Goal: Communication & Community: Share content

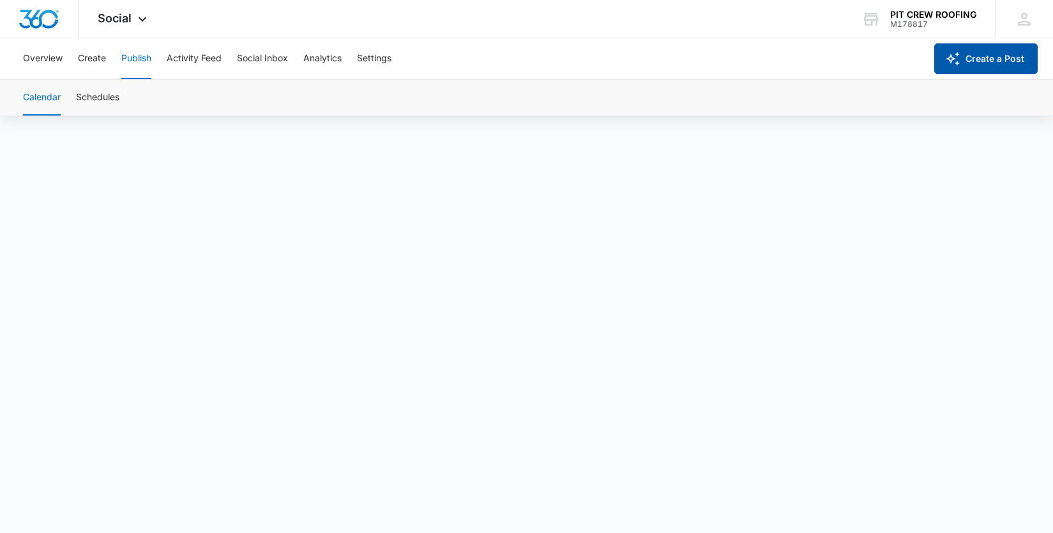
click at [991, 61] on button "Create a Post" at bounding box center [985, 58] width 103 height 31
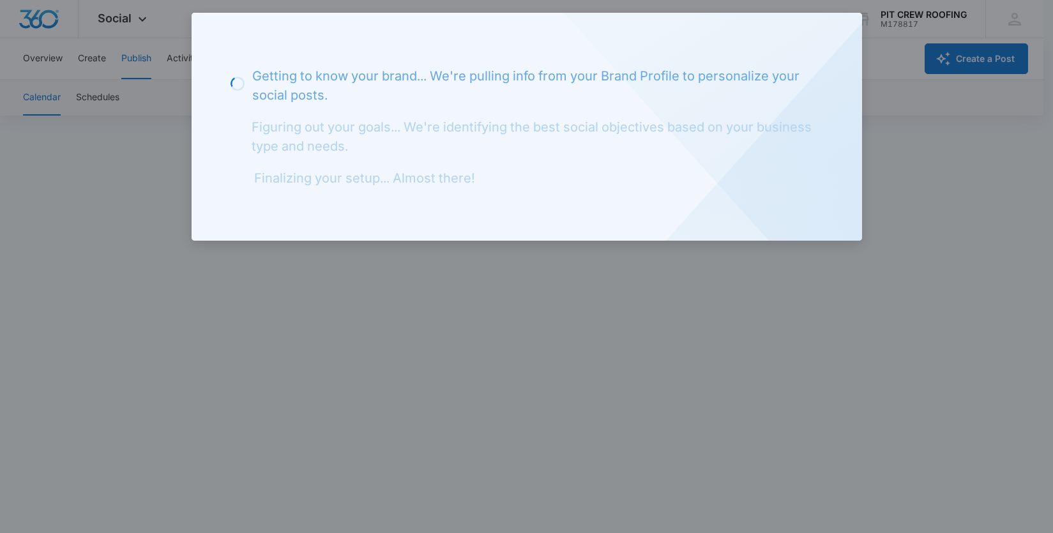
click at [902, 54] on div at bounding box center [526, 266] width 1053 height 533
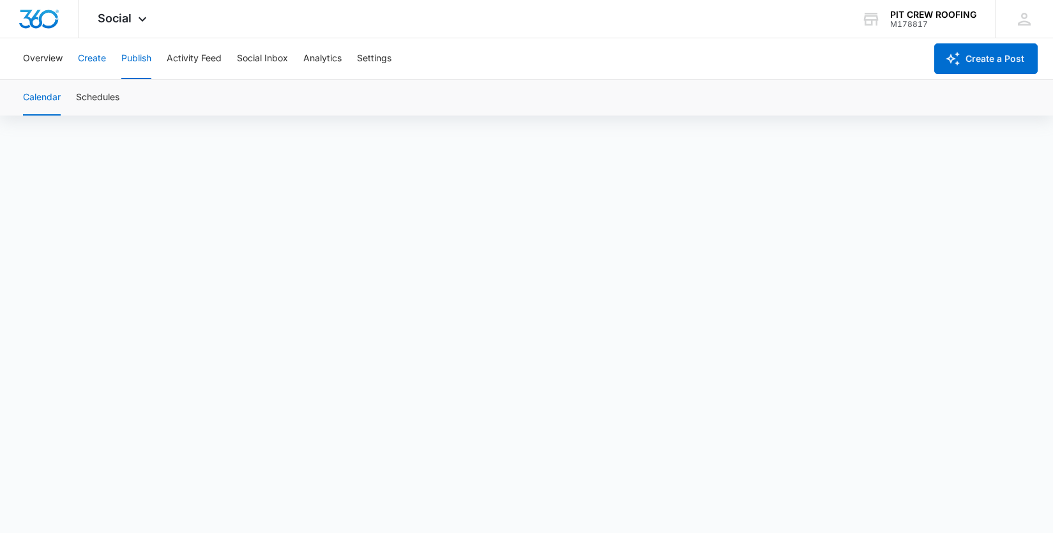
click at [82, 61] on button "Create" at bounding box center [92, 58] width 28 height 41
click at [127, 56] on button "Publish" at bounding box center [136, 58] width 30 height 41
click at [95, 48] on button "Create" at bounding box center [92, 58] width 28 height 41
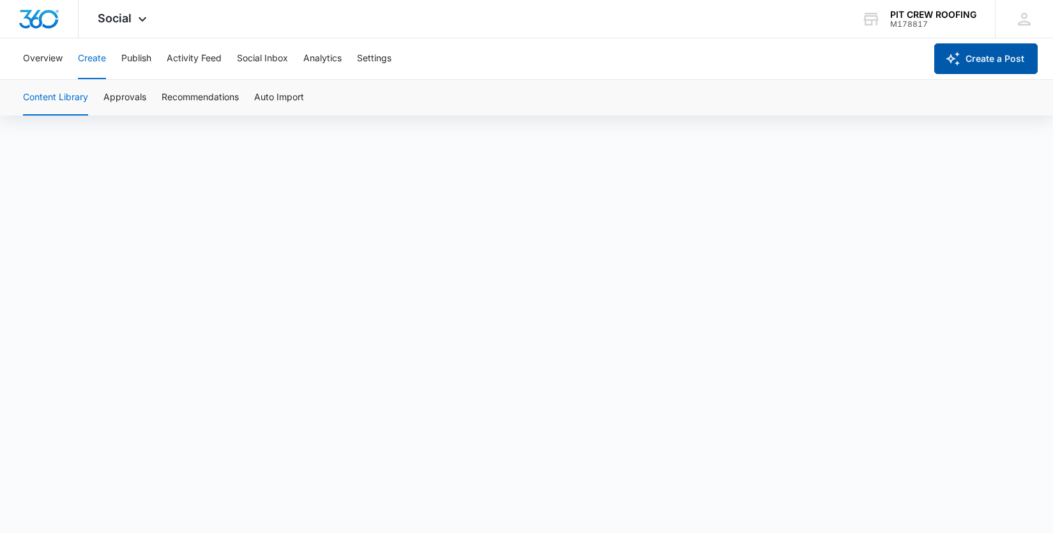
click at [964, 67] on button "Create a Post" at bounding box center [985, 58] width 103 height 31
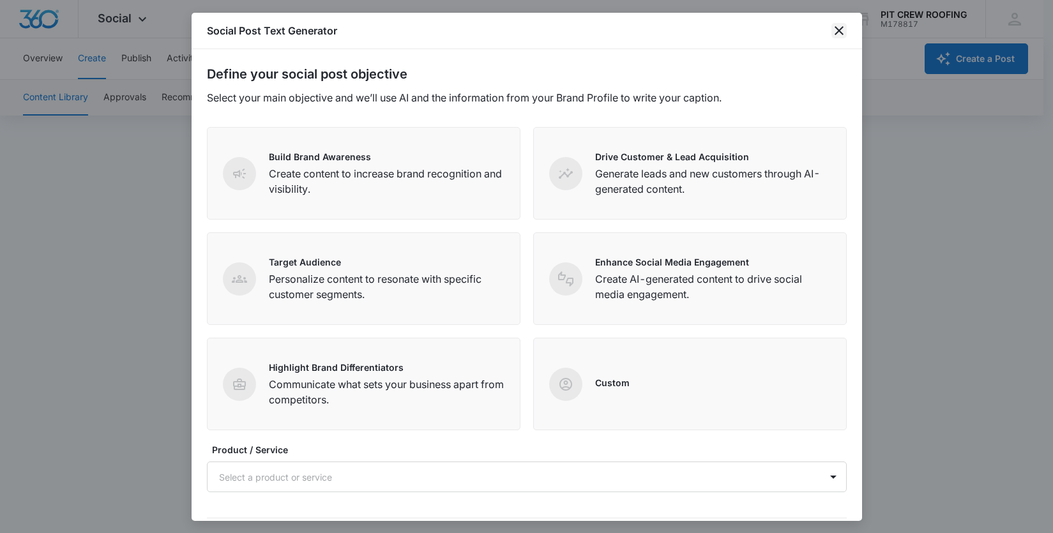
click at [838, 29] on icon "close" at bounding box center [839, 30] width 9 height 9
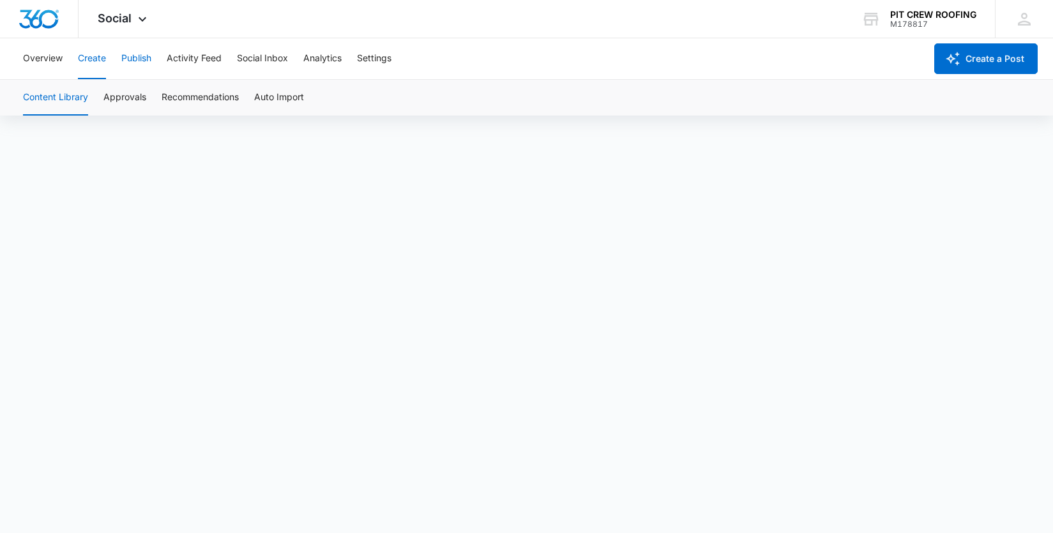
click at [142, 60] on button "Publish" at bounding box center [136, 58] width 30 height 41
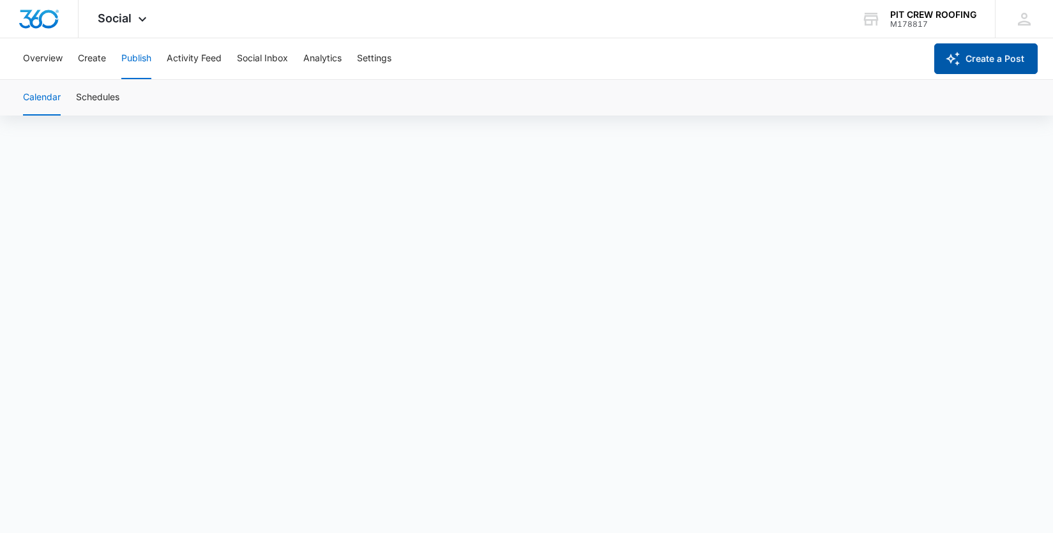
click at [942, 67] on button "Create a Post" at bounding box center [985, 58] width 103 height 31
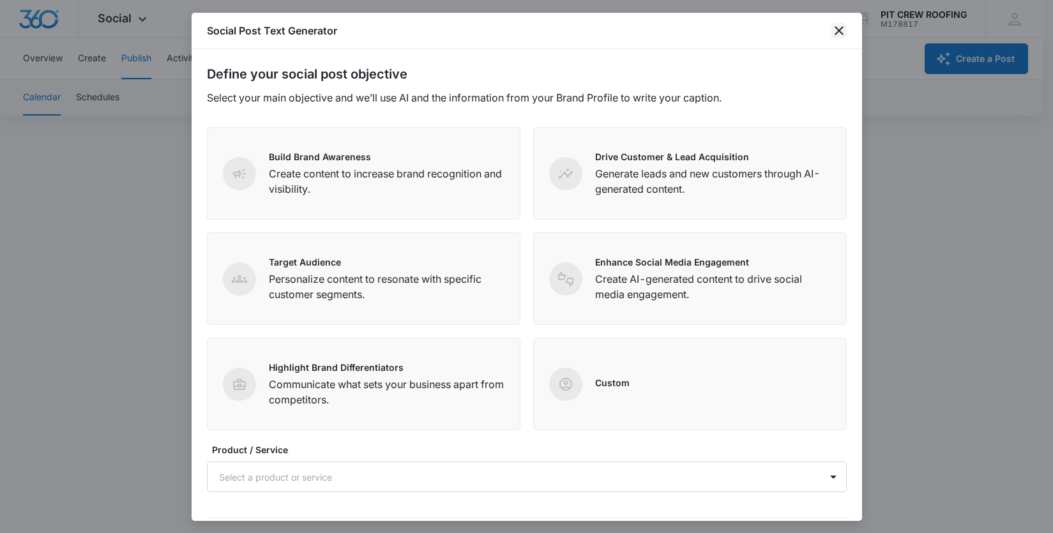
click at [840, 36] on icon "close" at bounding box center [839, 30] width 15 height 15
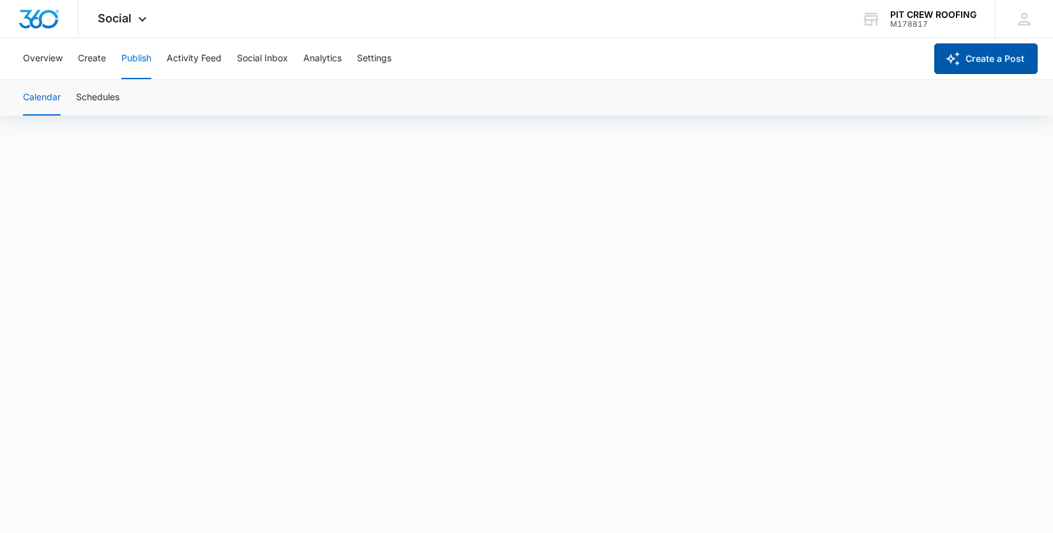
scroll to position [9, 0]
